Goal: Find specific page/section: Find specific page/section

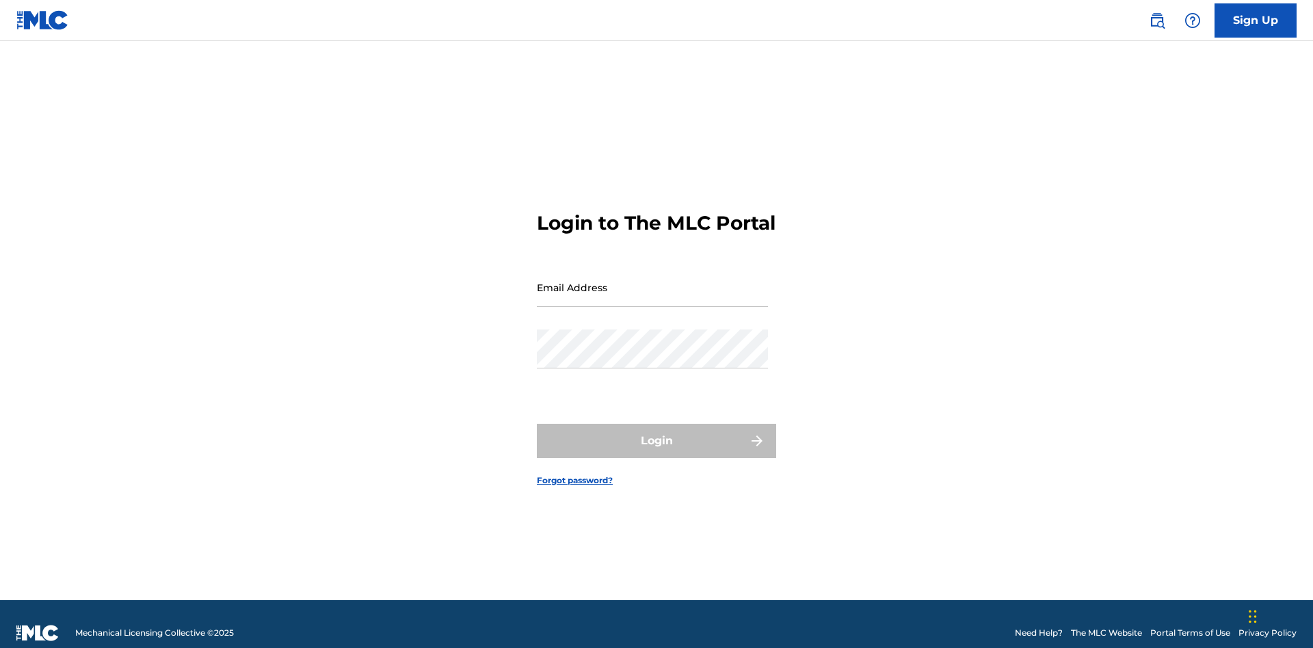
scroll to position [18, 0]
click at [653, 281] on input "Email Address" at bounding box center [652, 287] width 231 height 39
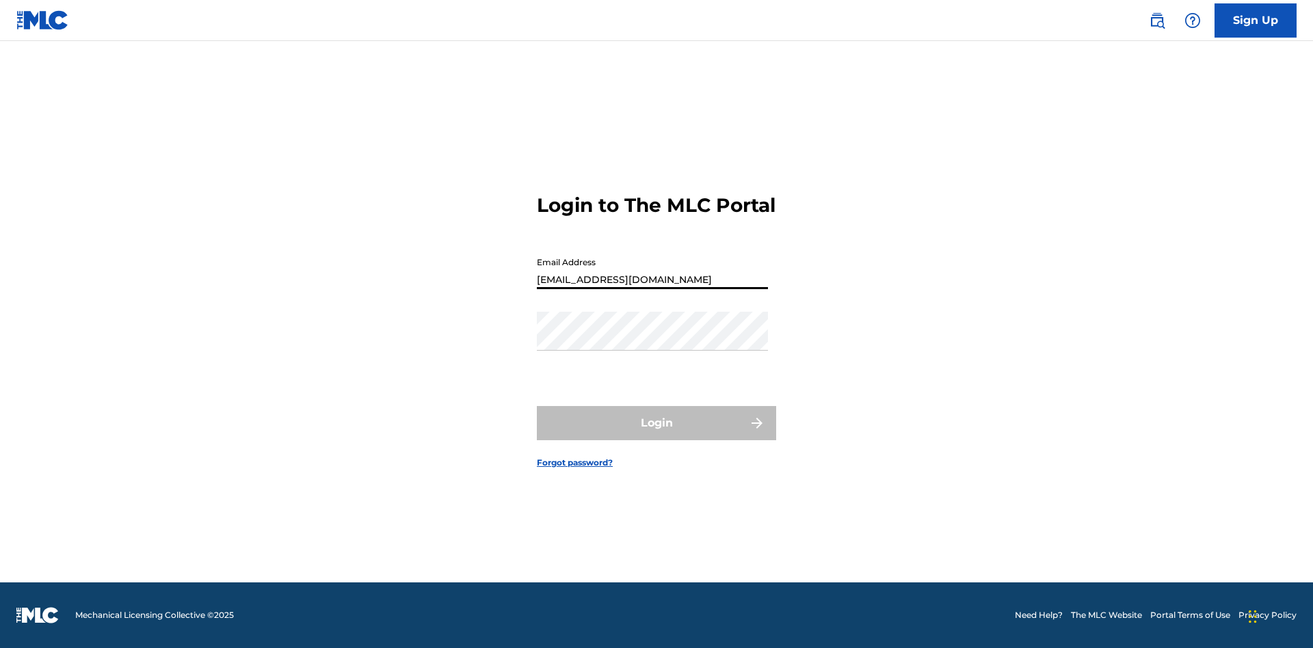
type input "Duke.McTesterson@gmail.com"
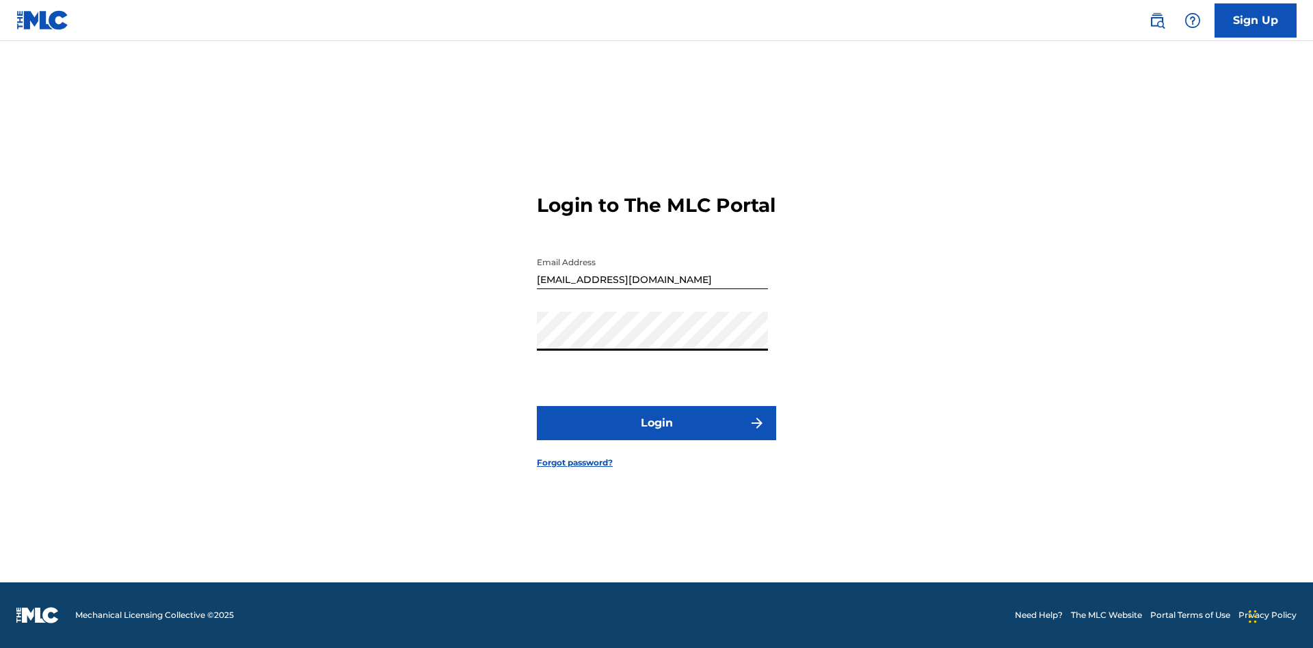
click at [657, 435] on button "Login" at bounding box center [656, 423] width 239 height 34
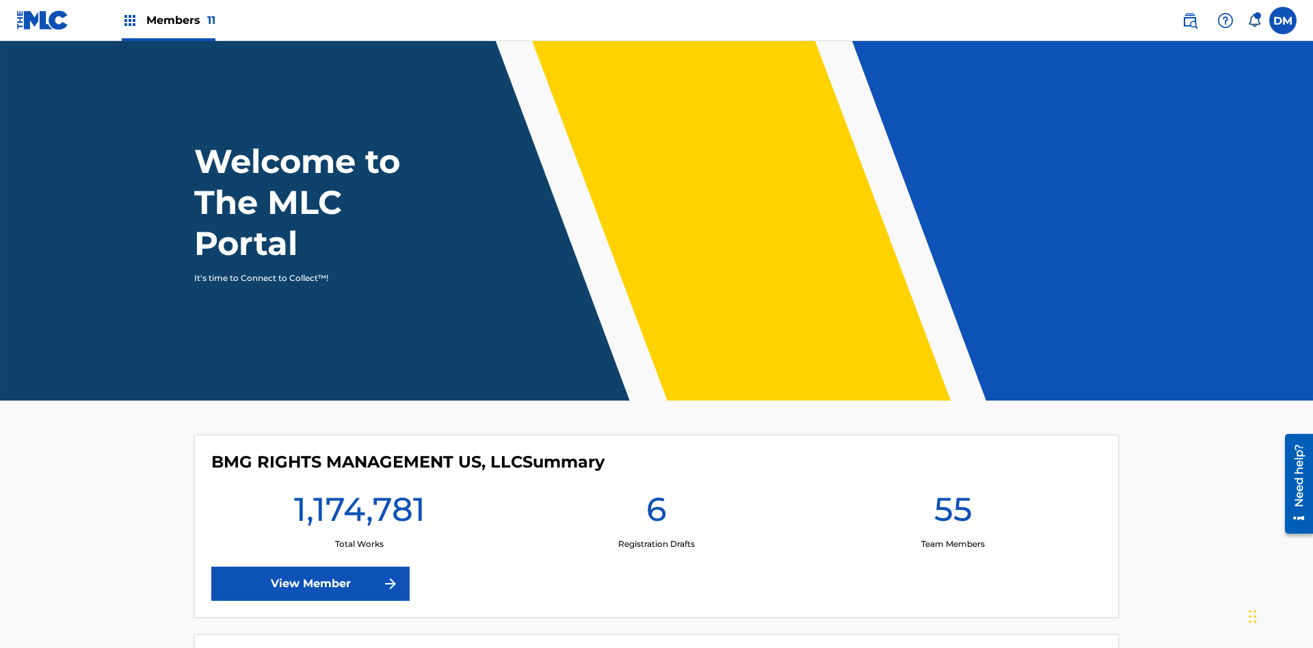
scroll to position [59, 0]
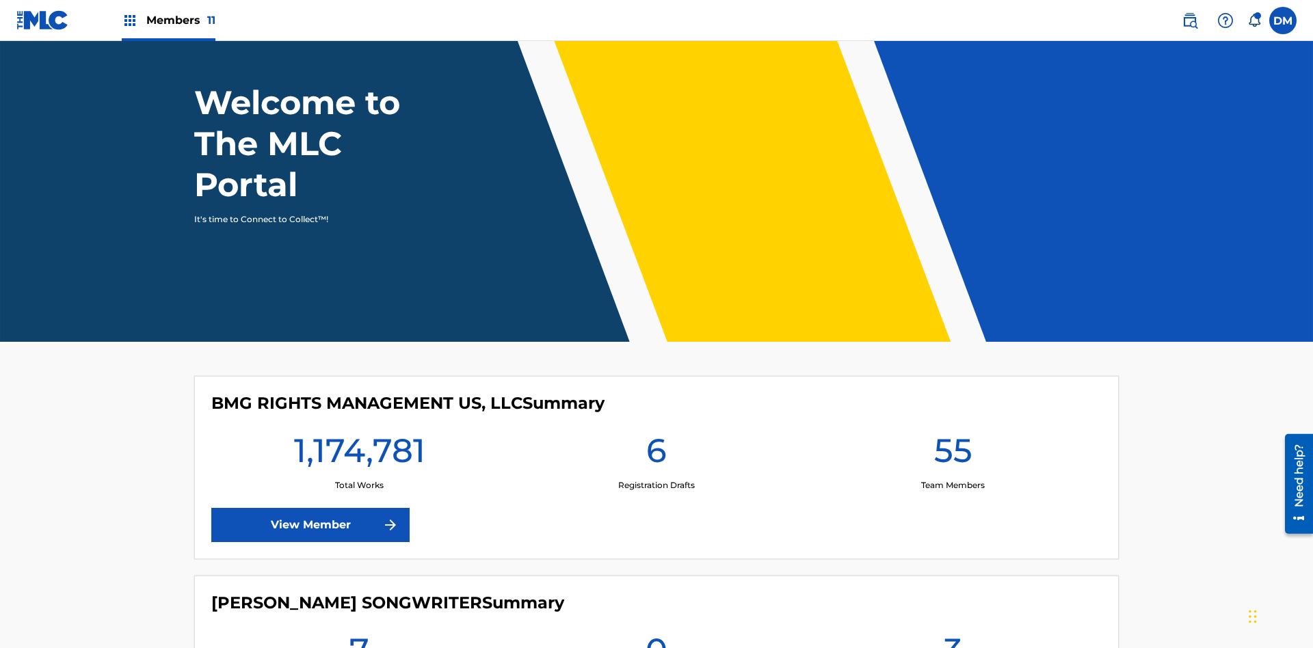
click at [168, 20] on span "Members 11" at bounding box center [180, 20] width 69 height 16
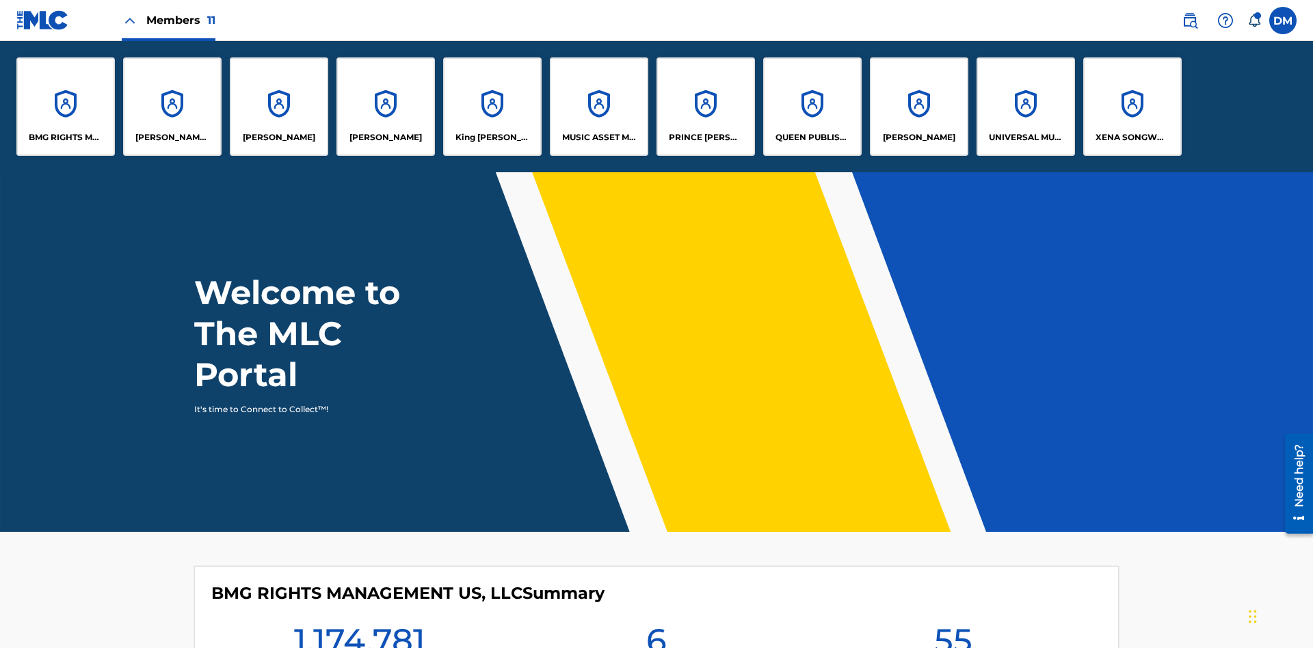
click at [492, 137] on p "King McTesterson" at bounding box center [493, 137] width 75 height 12
